Goal: Check status: Check status

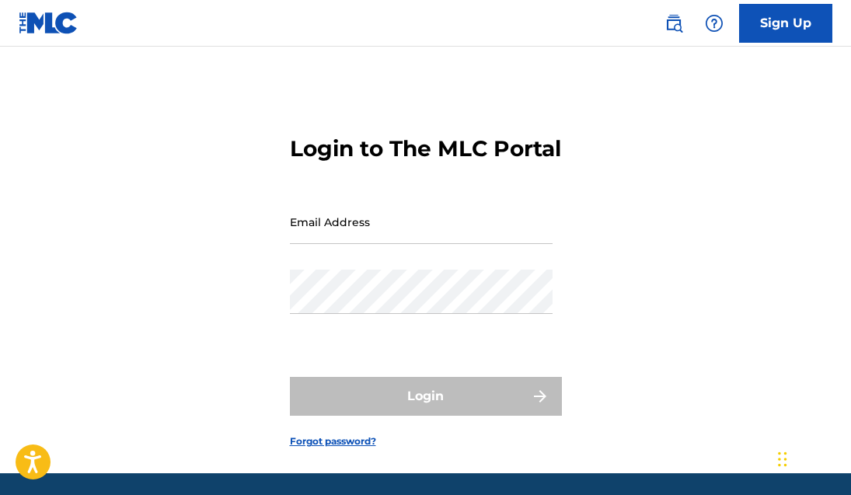
click at [403, 244] on input "Email Address" at bounding box center [421, 222] width 263 height 44
type input "[EMAIL_ADDRESS][DOMAIN_NAME]"
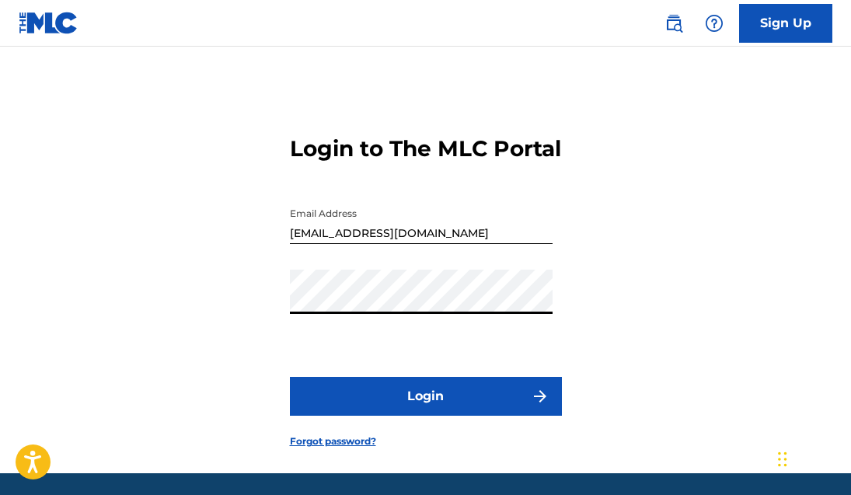
click at [420, 416] on button "Login" at bounding box center [426, 396] width 272 height 39
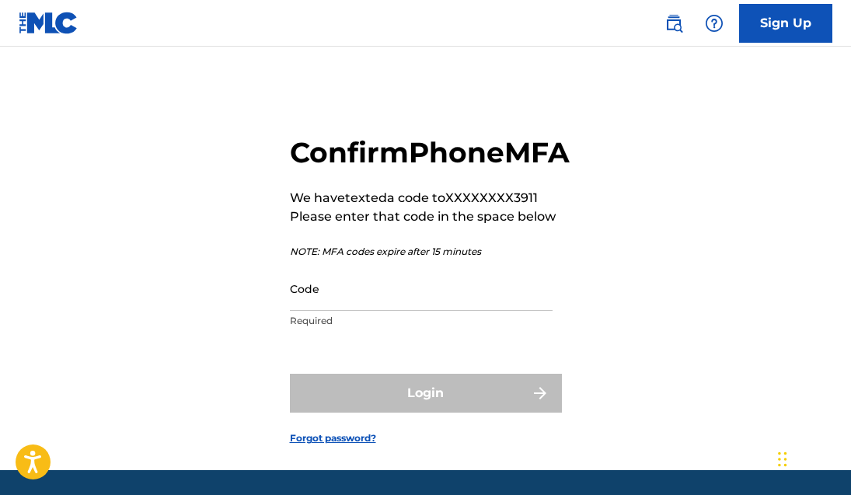
click at [435, 311] on input "Code" at bounding box center [421, 289] width 263 height 44
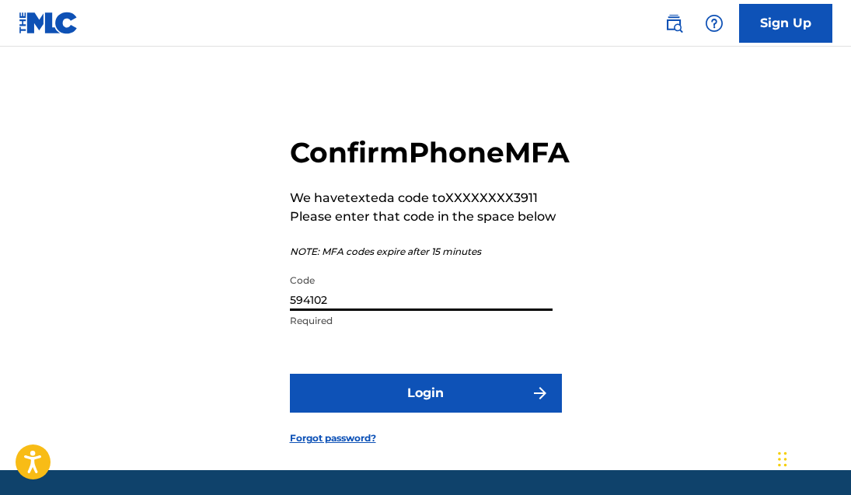
type input "594102"
click at [290, 374] on button "Login" at bounding box center [426, 393] width 272 height 39
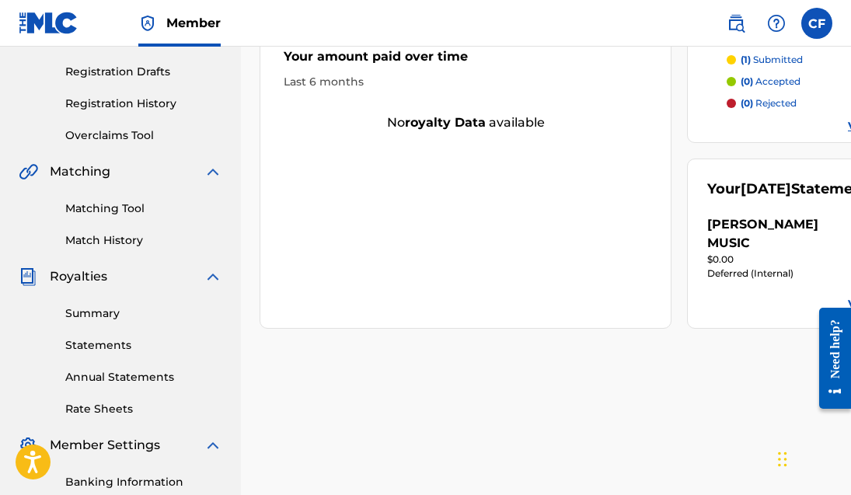
scroll to position [244, 0]
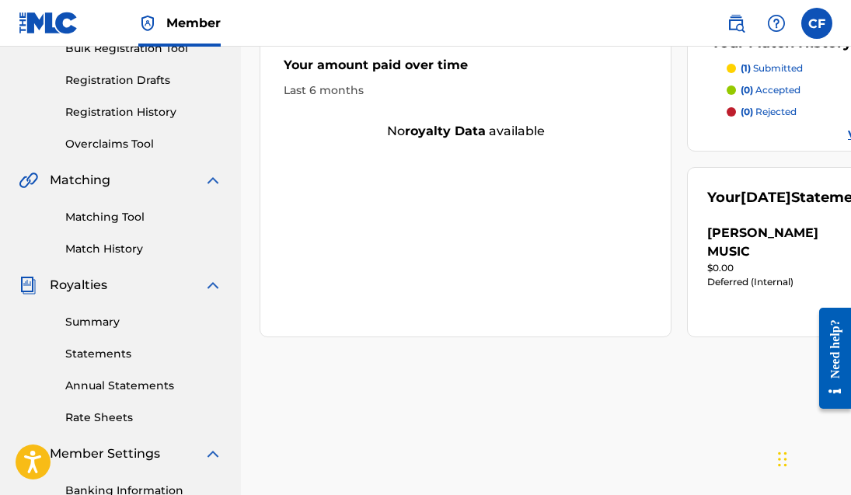
drag, startPoint x: 854, startPoint y: 243, endPoint x: 40, endPoint y: 73, distance: 830.8
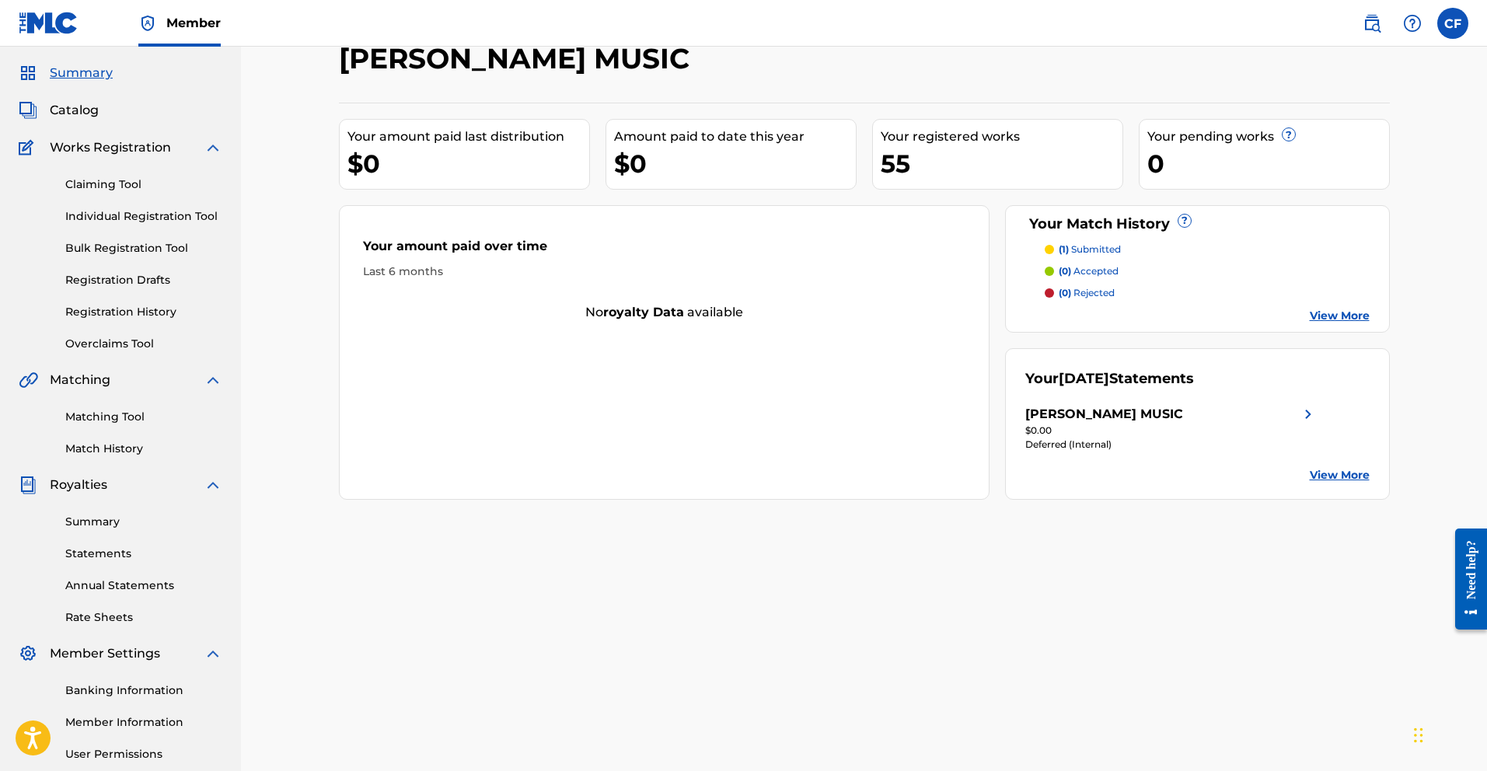
scroll to position [0, 0]
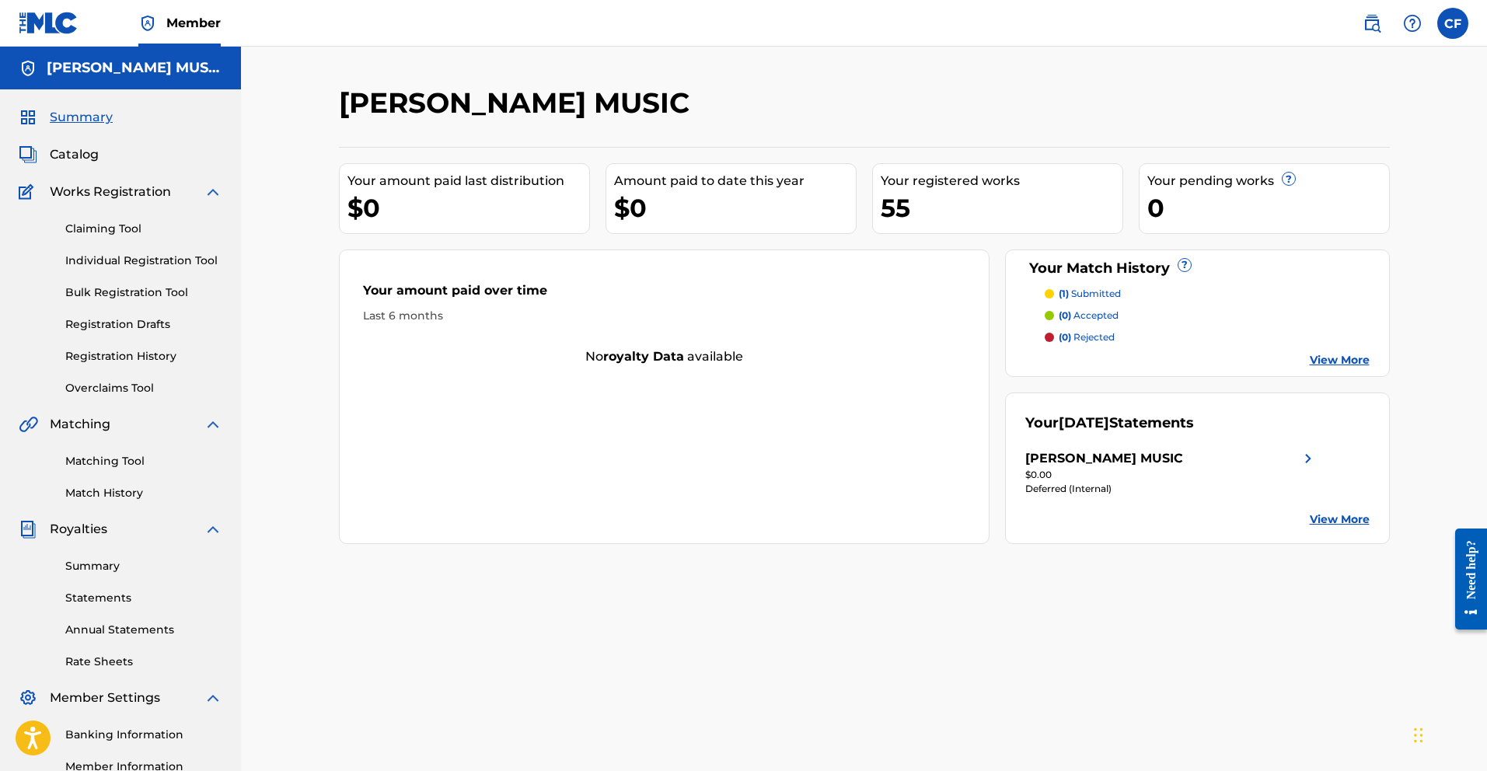
click at [850, 457] on img at bounding box center [1308, 458] width 19 height 19
click at [1307, 458] on img at bounding box center [1308, 458] width 19 height 19
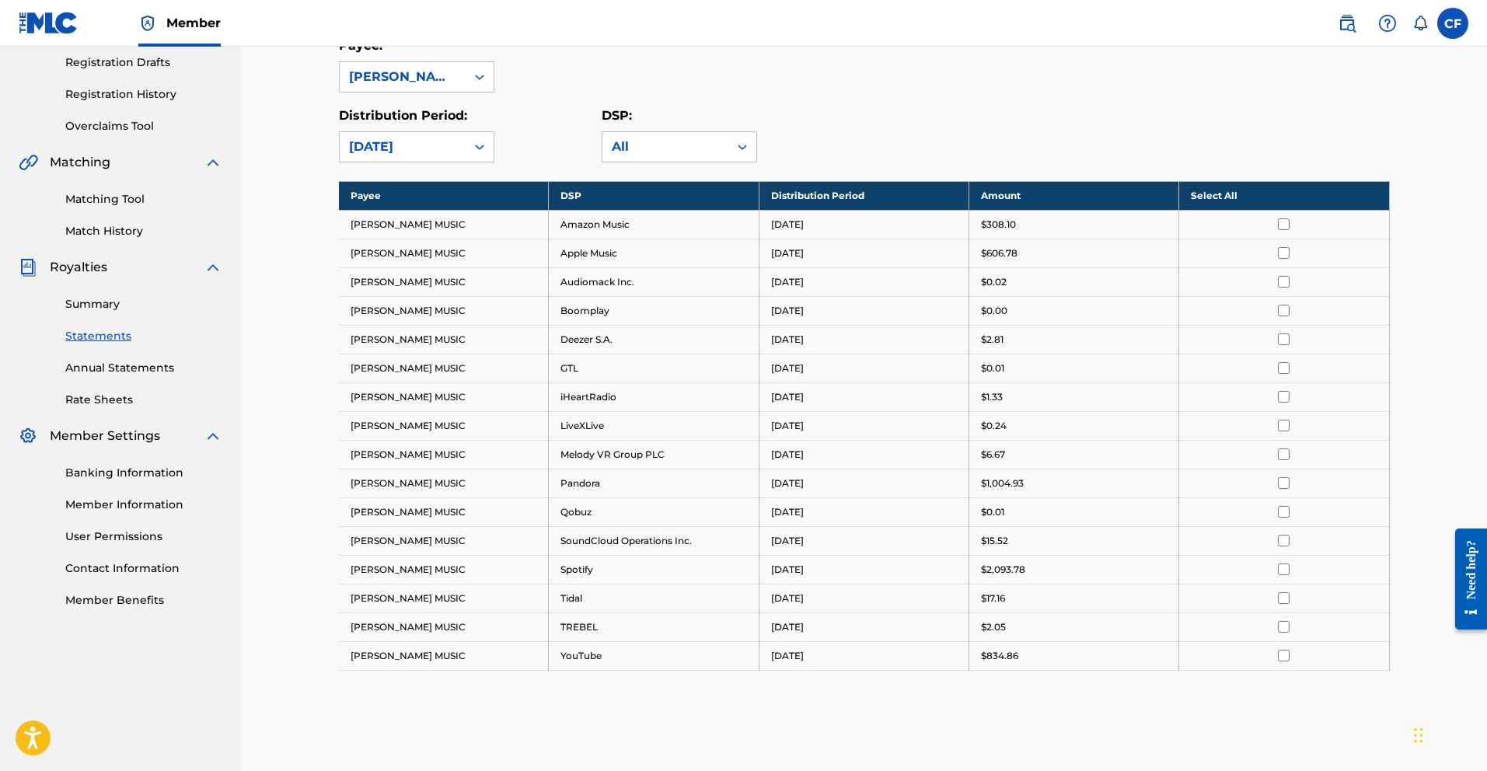
scroll to position [263, 0]
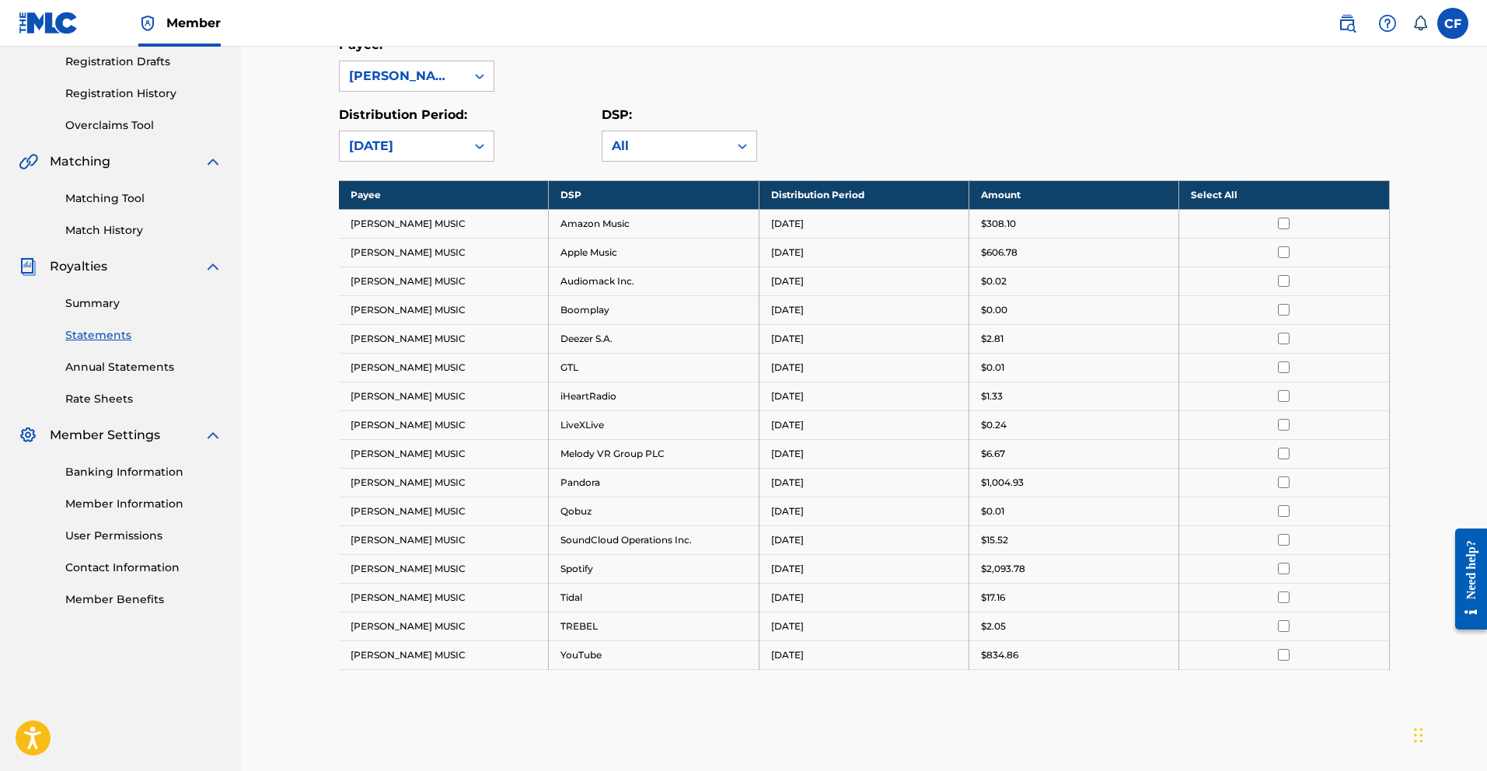
click at [108, 302] on link "Summary" at bounding box center [143, 303] width 157 height 16
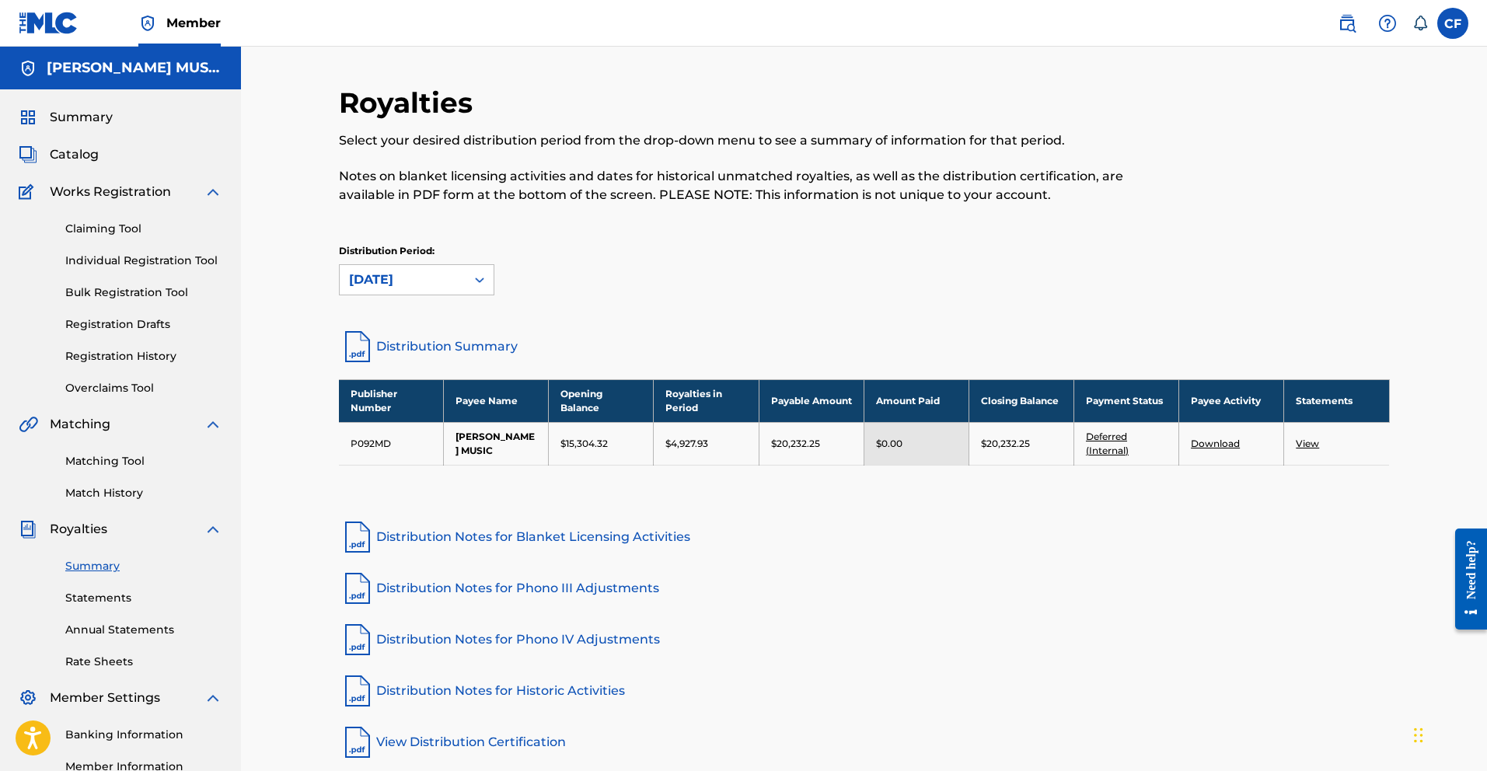
click at [1314, 445] on link "View" at bounding box center [1307, 444] width 23 height 12
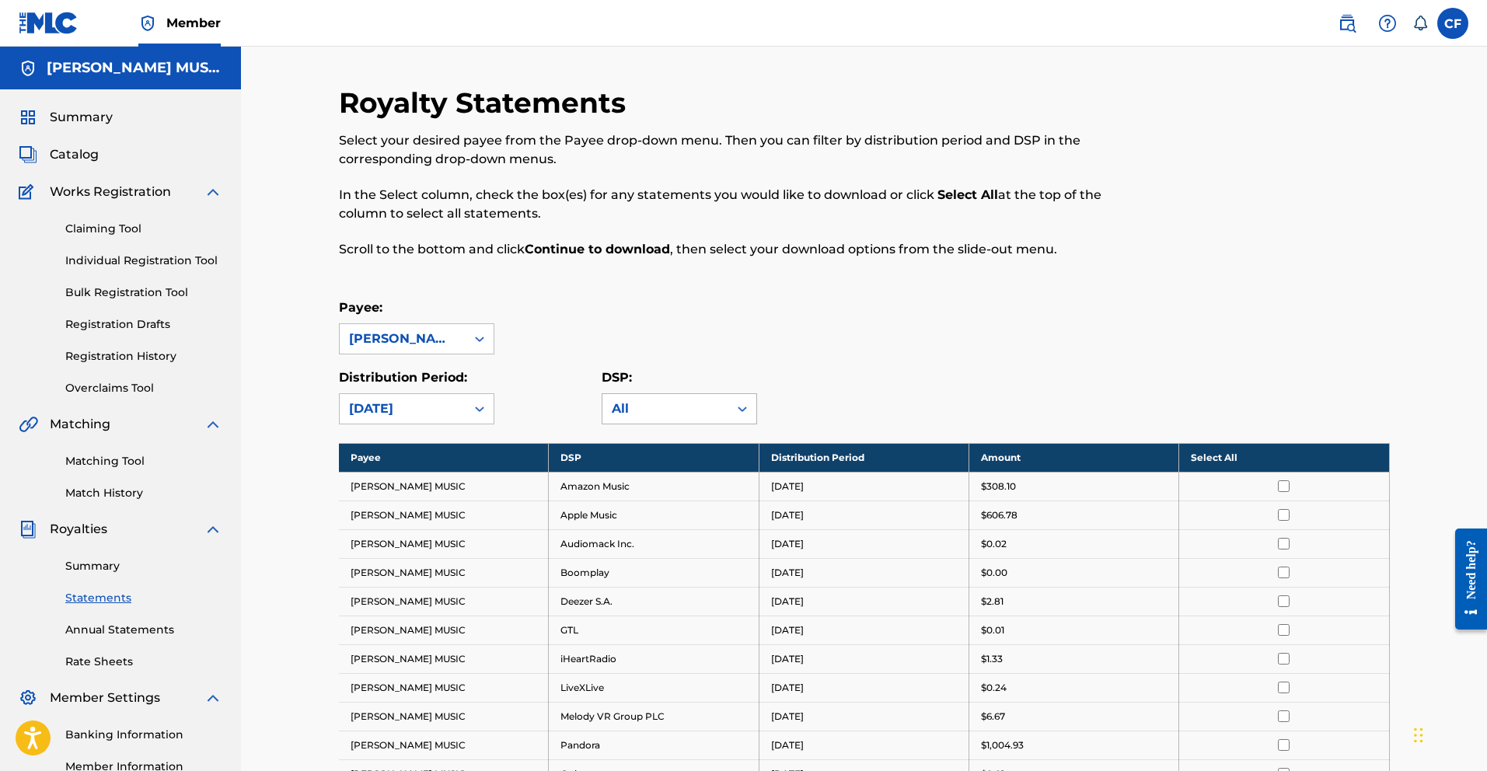
click at [712, 407] on div "All" at bounding box center [665, 409] width 107 height 19
click at [690, 570] on div "Spotify" at bounding box center [679, 567] width 154 height 39
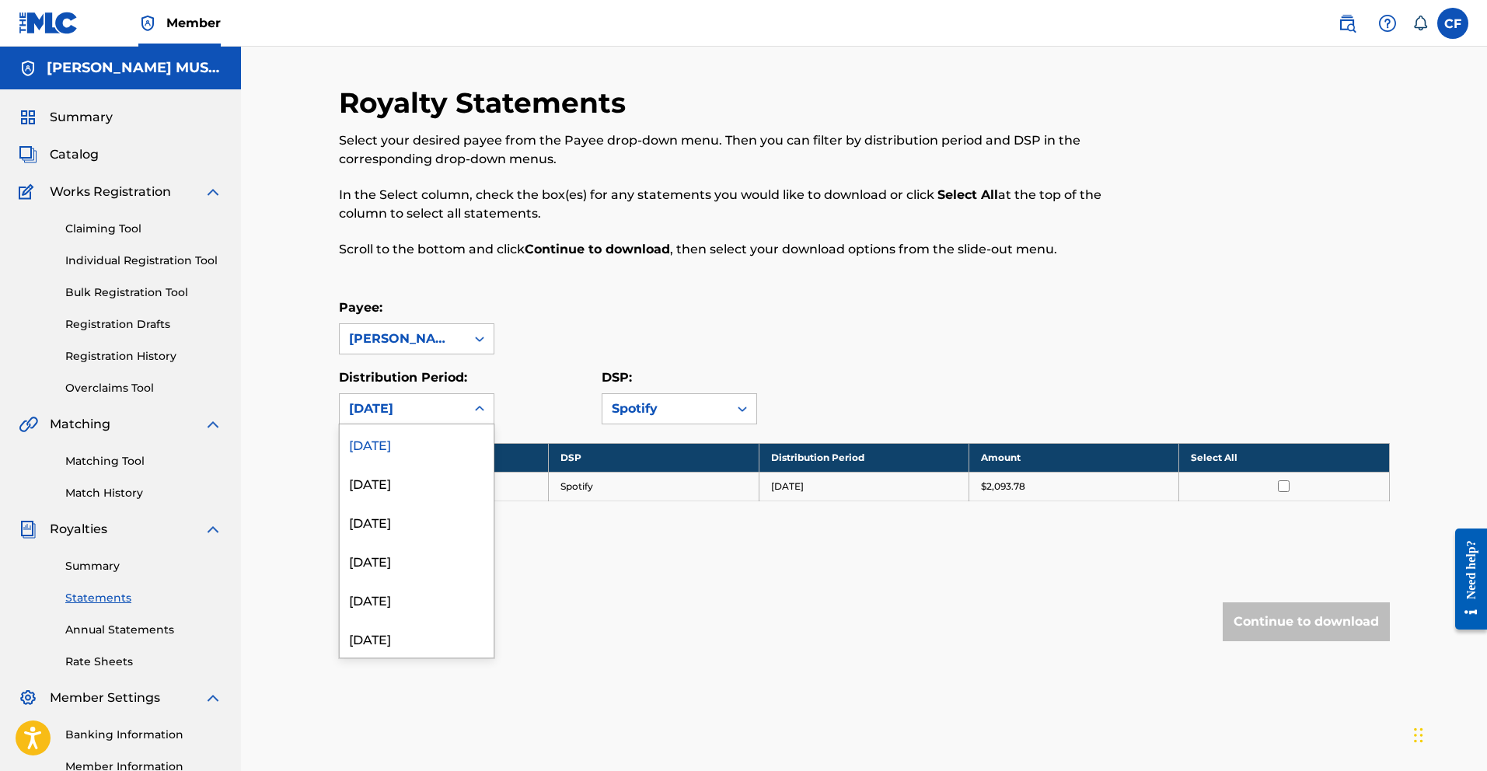
click at [484, 403] on icon at bounding box center [480, 409] width 16 height 16
click at [444, 473] on div "[DATE]" at bounding box center [417, 482] width 154 height 39
click at [466, 397] on div at bounding box center [480, 409] width 28 height 28
click at [458, 437] on div "[DATE]" at bounding box center [417, 443] width 154 height 39
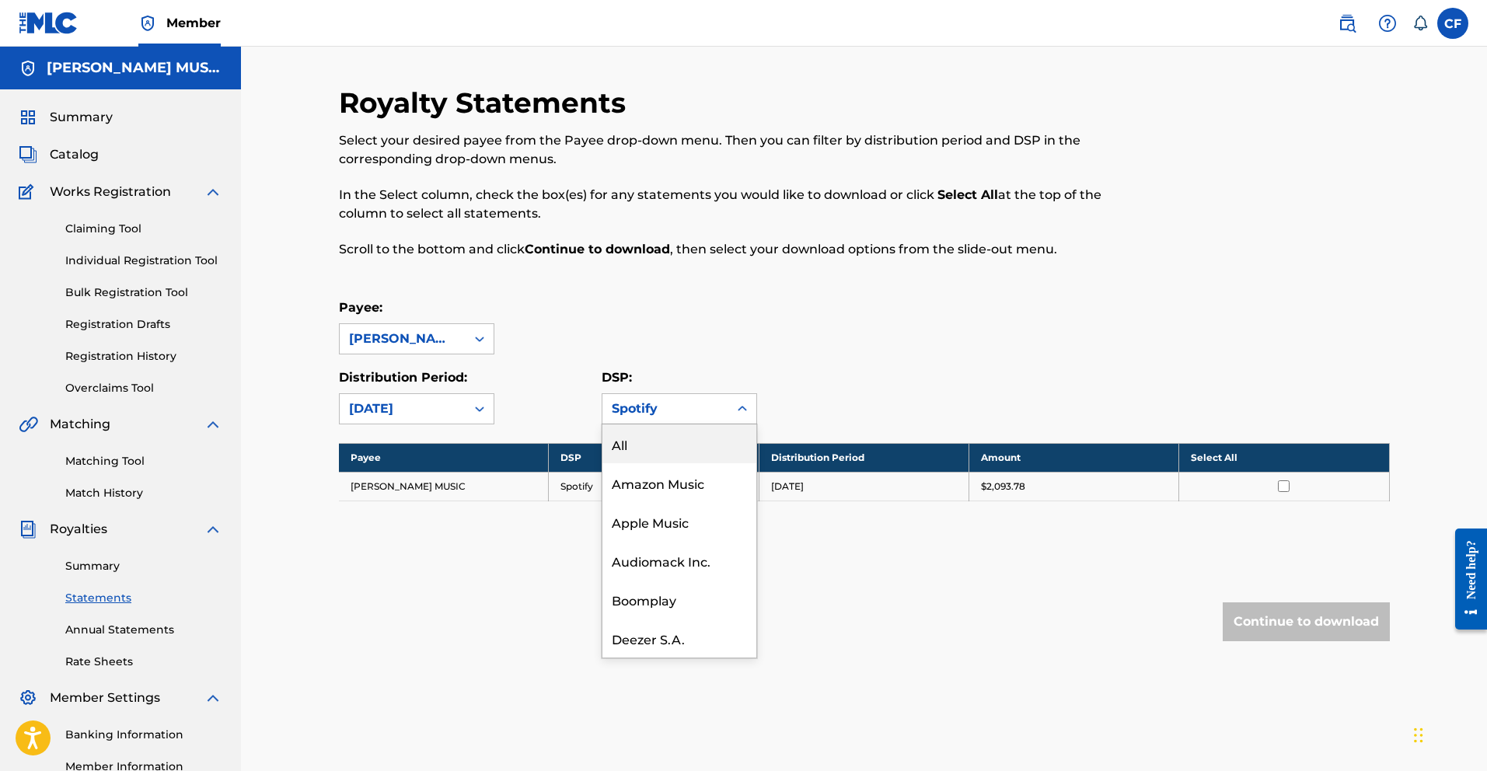
click at [655, 417] on div "Spotify" at bounding box center [665, 409] width 107 height 19
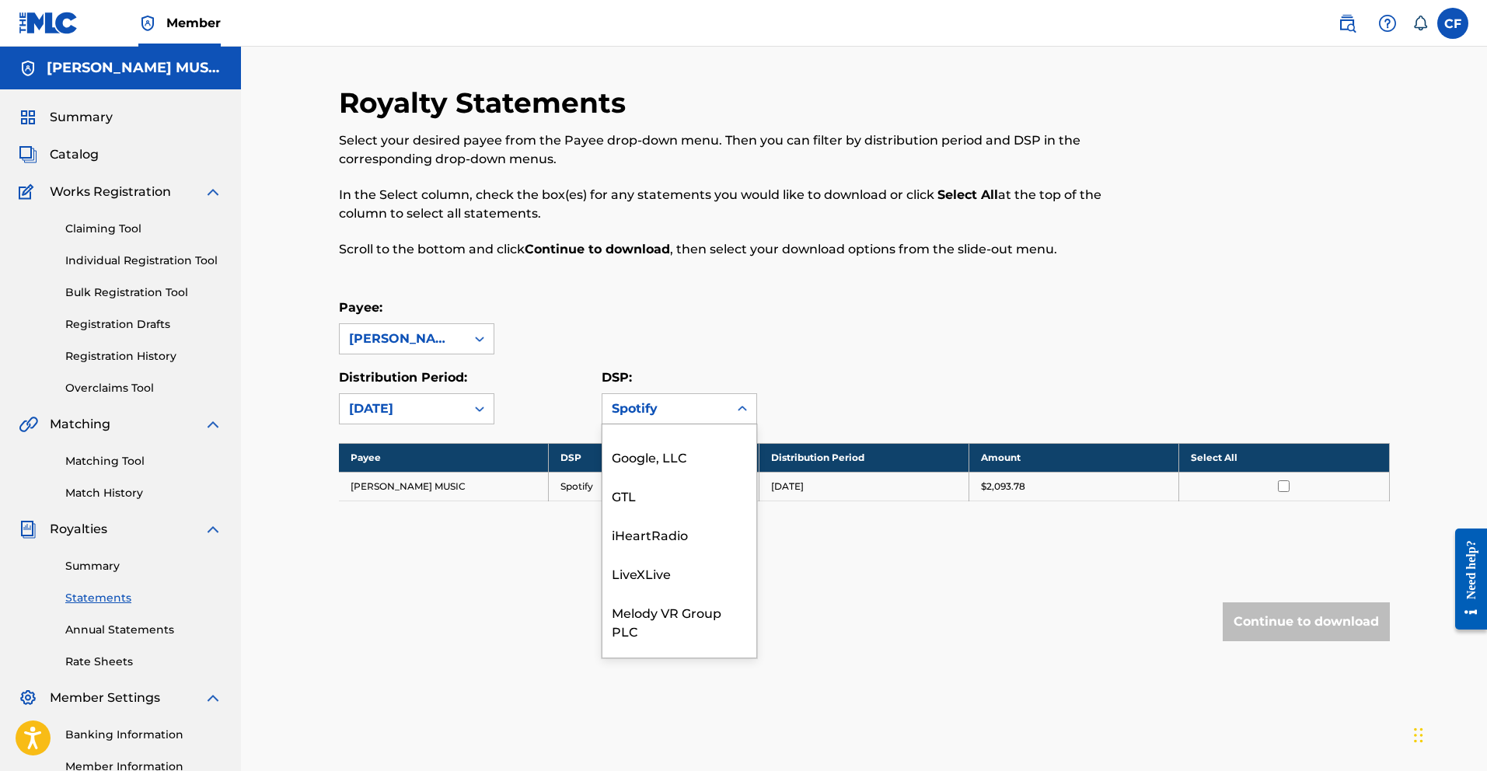
scroll to position [319, 0]
click at [688, 567] on div "Pandora" at bounding box center [679, 571] width 154 height 39
click at [463, 407] on div "[DATE]" at bounding box center [403, 409] width 126 height 30
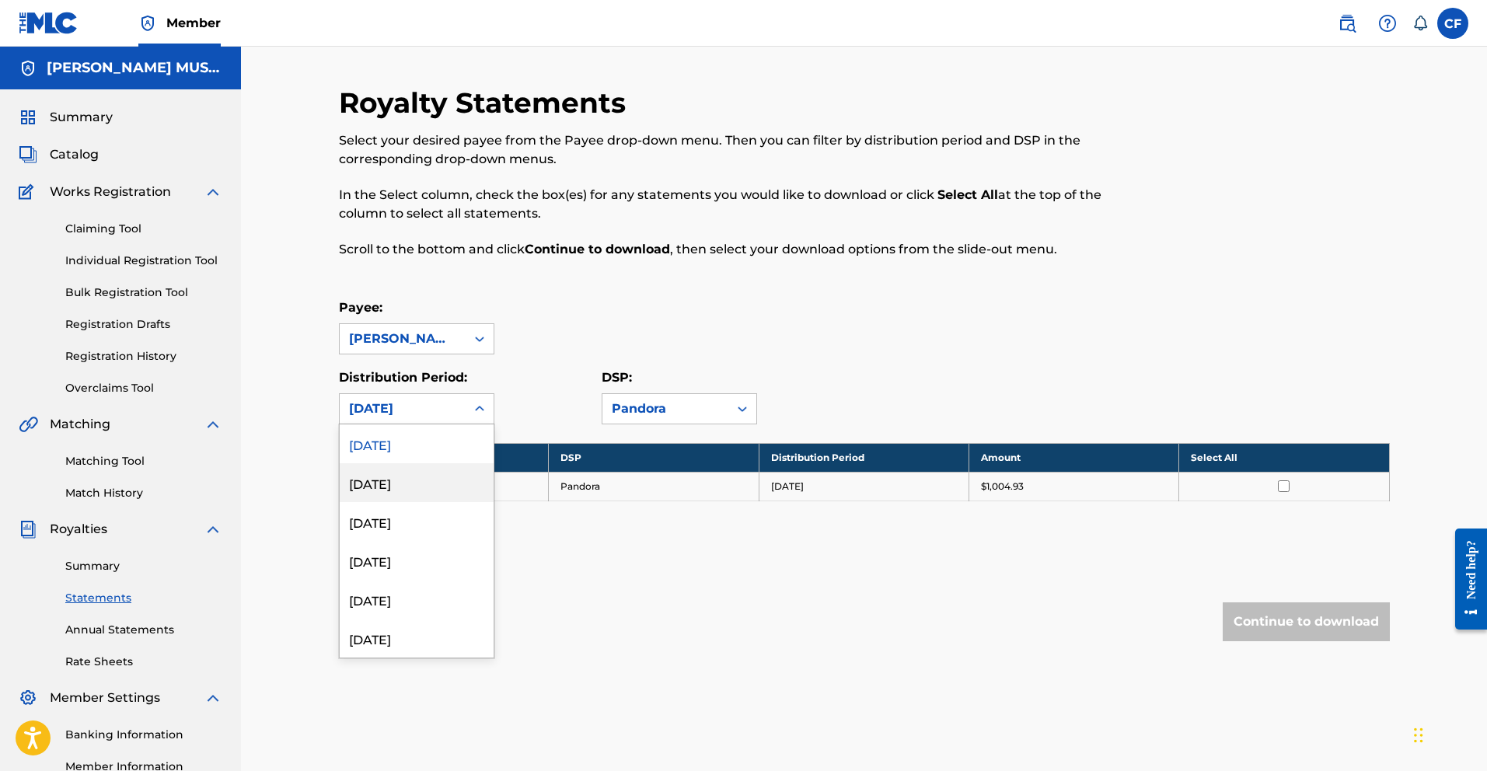
click at [435, 475] on div "[DATE]" at bounding box center [417, 482] width 154 height 39
click at [473, 410] on icon at bounding box center [480, 409] width 16 height 16
click at [477, 410] on icon at bounding box center [479, 409] width 9 height 5
click at [464, 435] on div "[DATE]" at bounding box center [417, 443] width 154 height 39
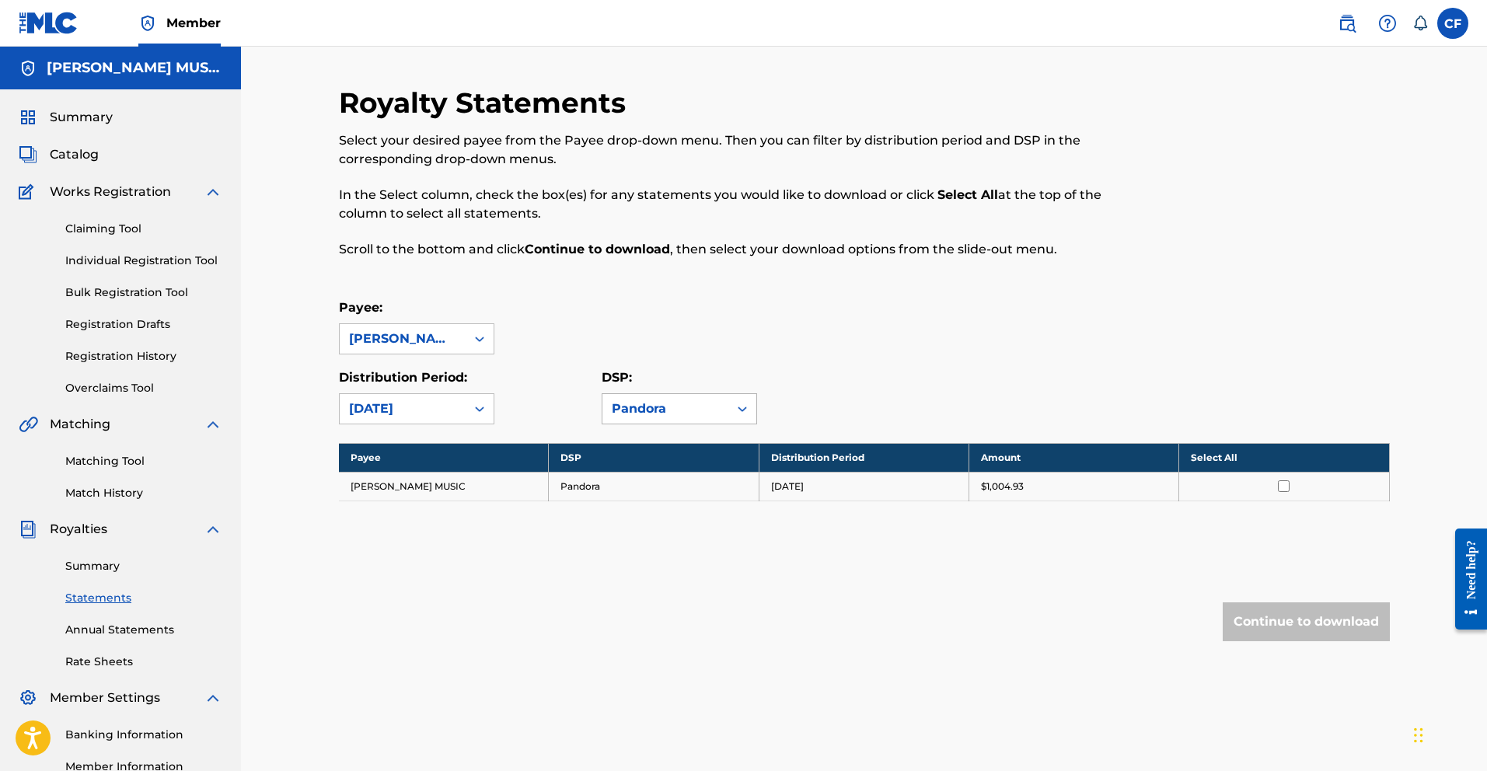
click at [615, 413] on div "Pandora" at bounding box center [665, 409] width 107 height 19
click at [692, 444] on div "All" at bounding box center [679, 443] width 154 height 39
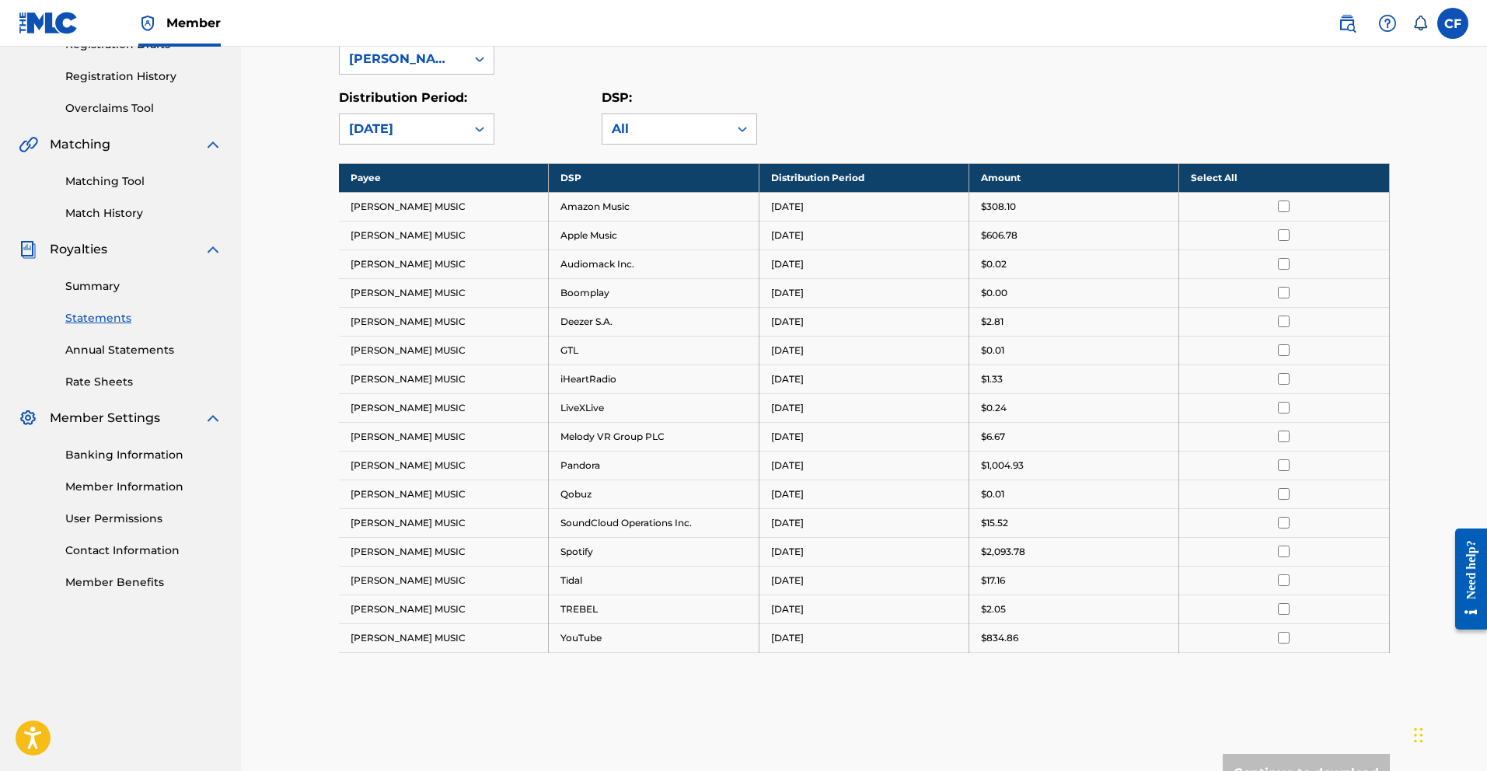
scroll to position [274, 0]
